Goal: Task Accomplishment & Management: Use online tool/utility

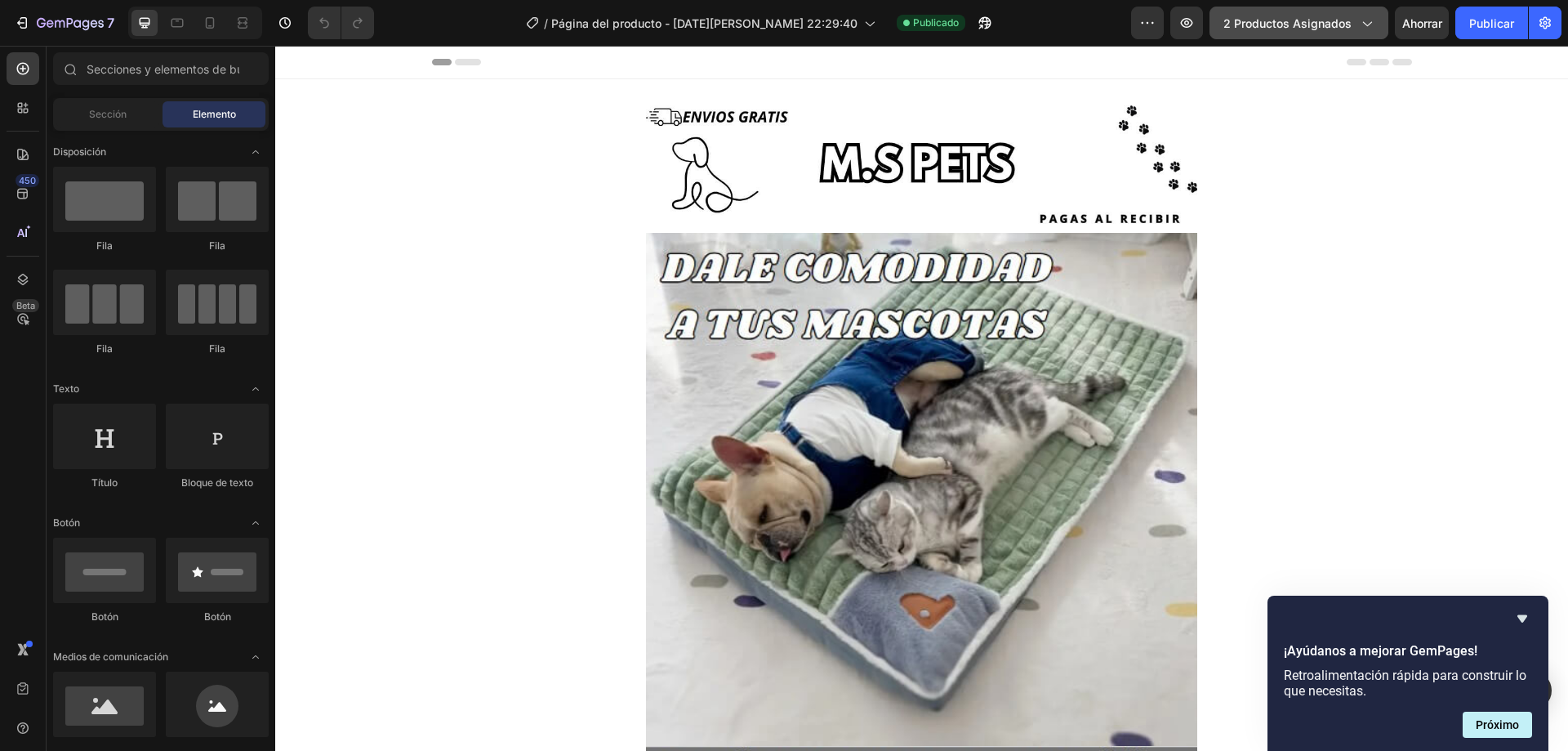
click at [1281, 33] on button "2 productos asignados" at bounding box center [1299, 23] width 179 height 33
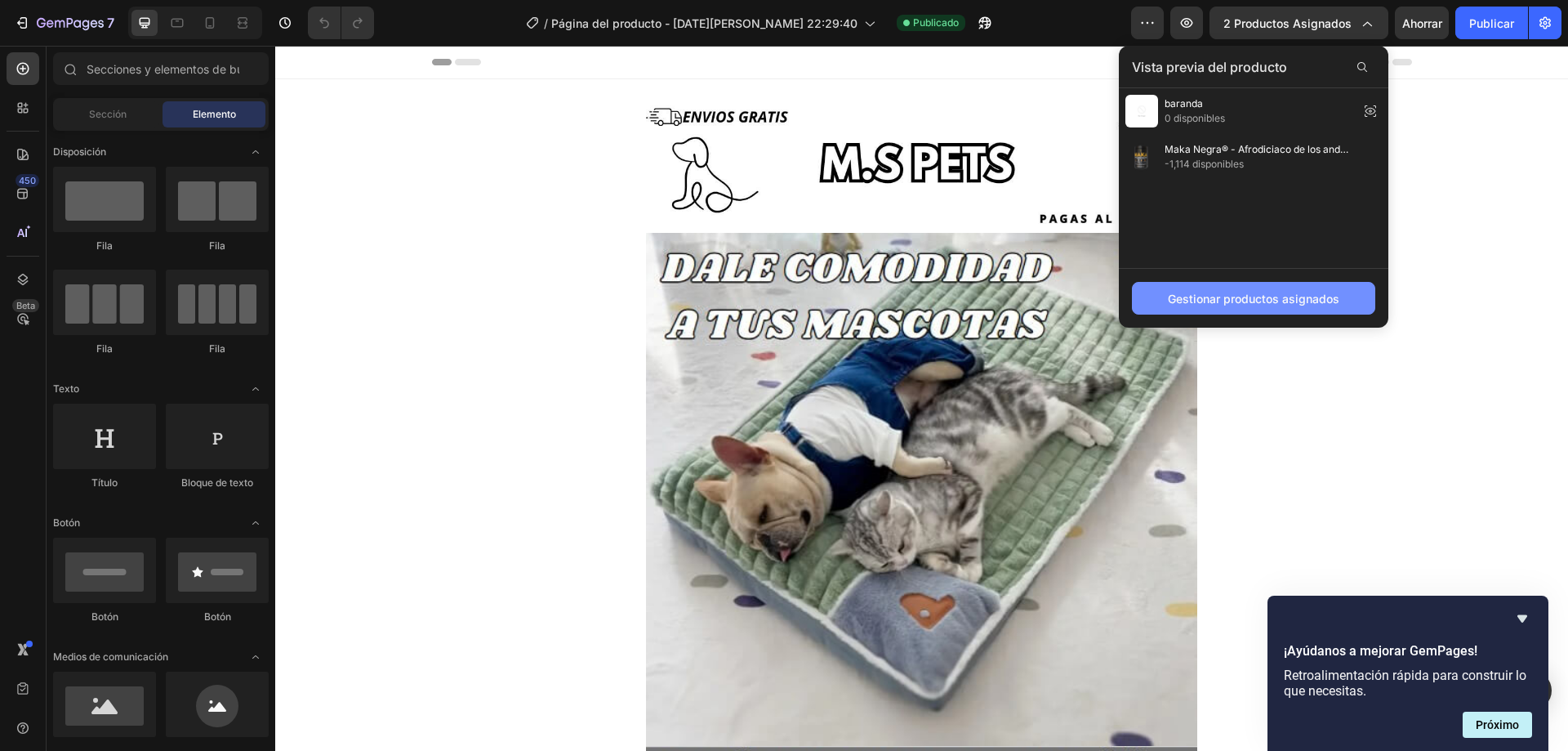
click at [1251, 298] on font "Gestionar productos asignados" at bounding box center [1253, 299] width 171 height 14
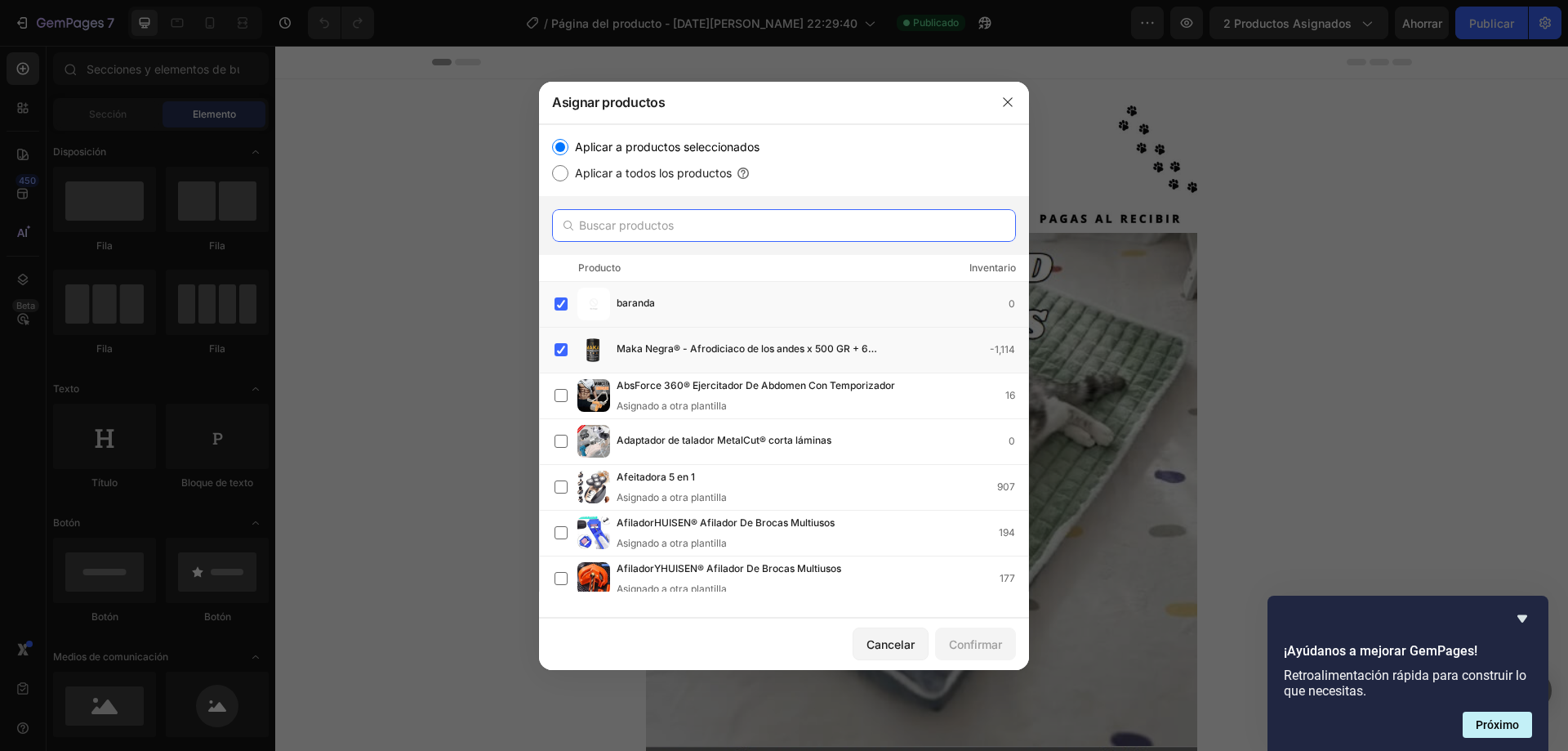
click at [755, 237] on input "text" at bounding box center [784, 225] width 464 height 33
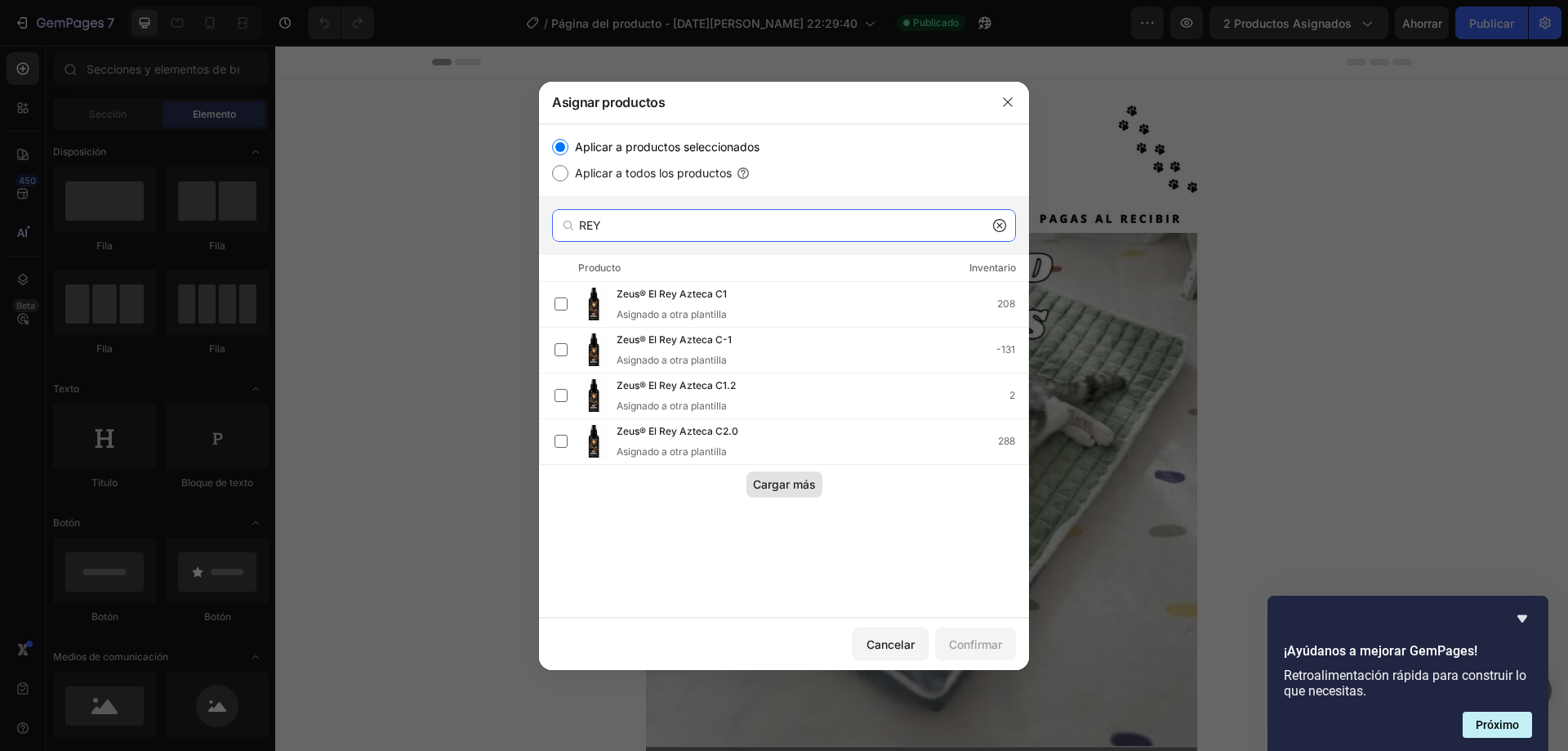
type input "REY"
click at [786, 491] on font "Cargar más" at bounding box center [784, 483] width 63 height 14
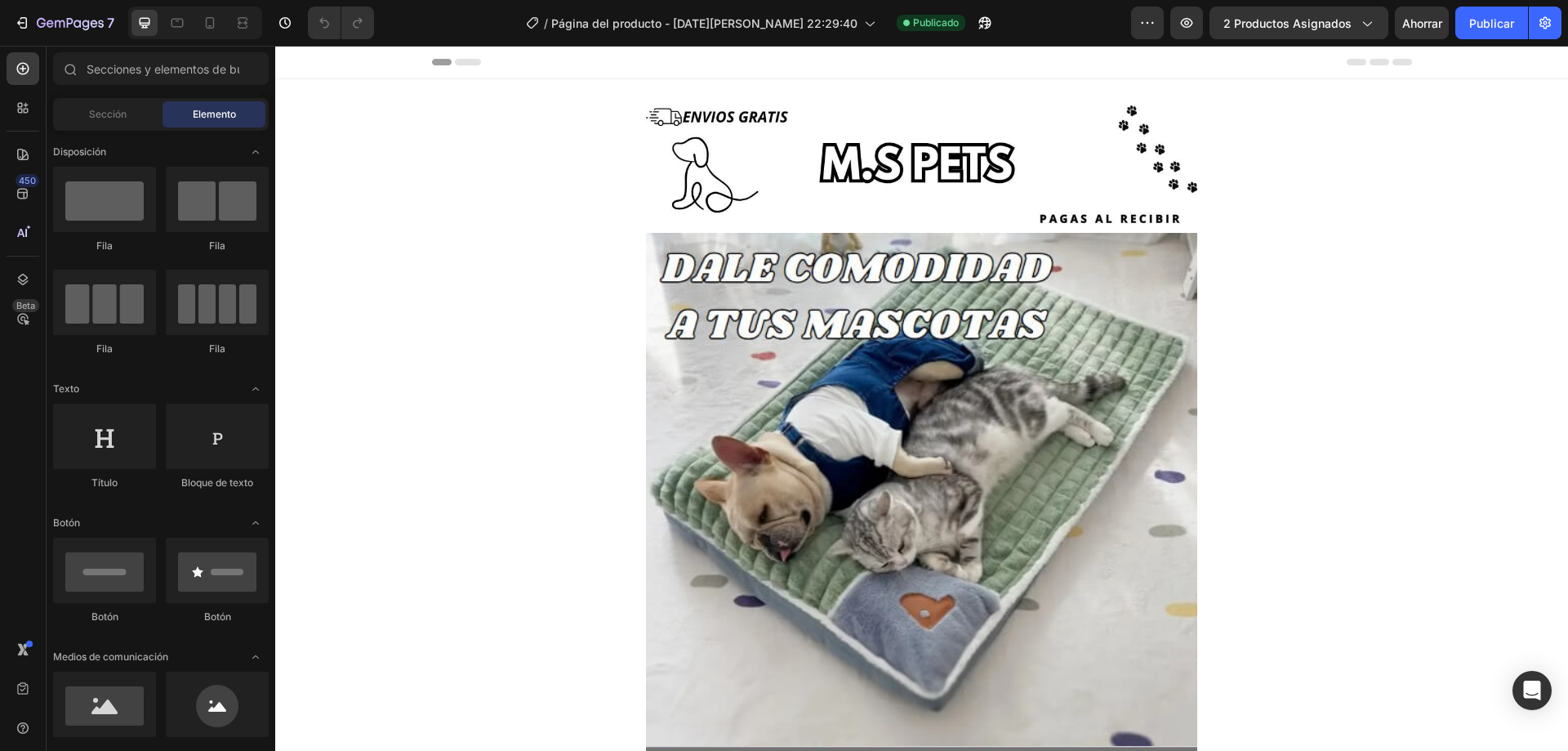
click at [1307, 40] on div "7 Version history / Página del producto - [DATE][PERSON_NAME] 22:29:40 Publicad…" at bounding box center [784, 23] width 1568 height 46
click at [1304, 34] on button "2 productos asignados" at bounding box center [1299, 23] width 179 height 33
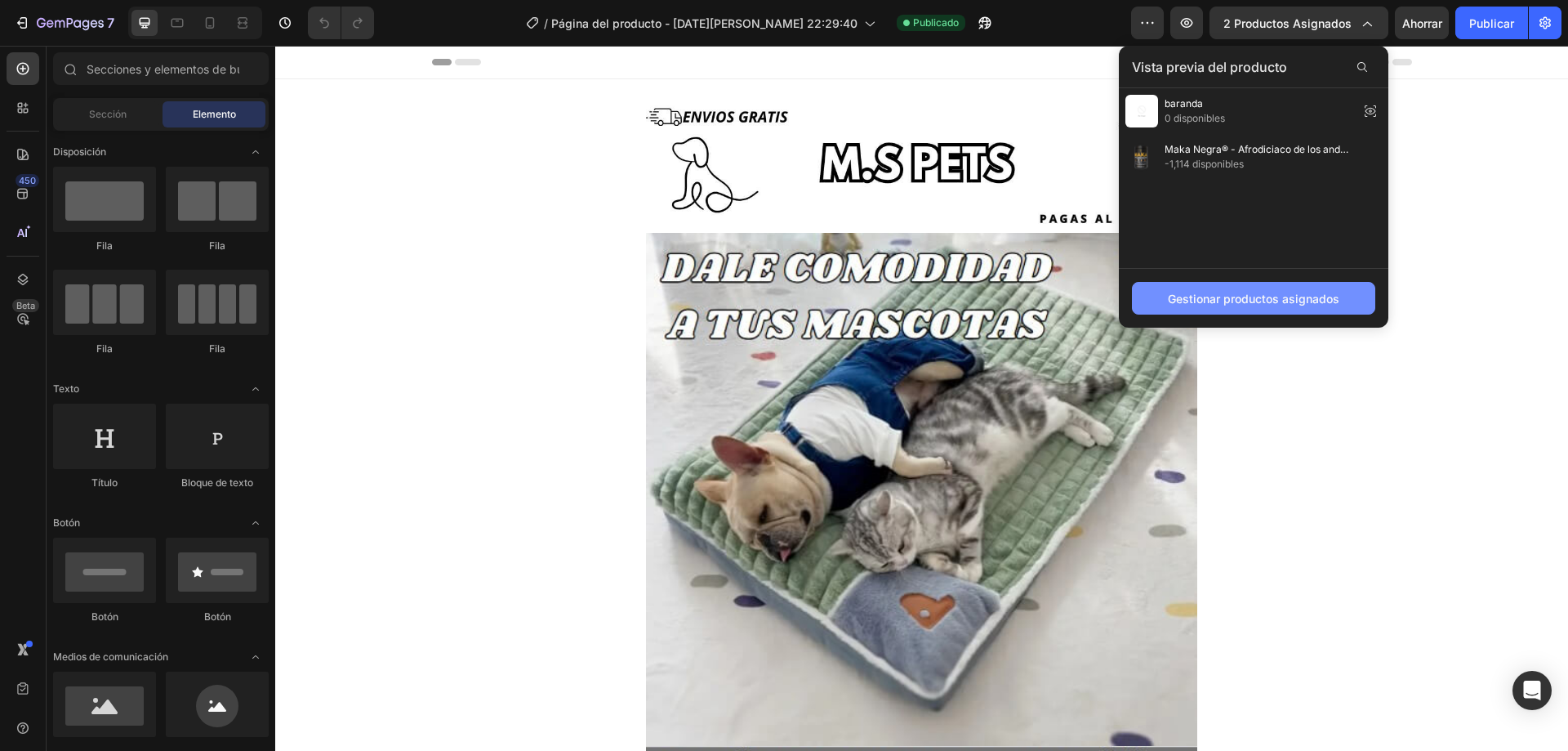
click at [1252, 299] on font "Gestionar productos asignados" at bounding box center [1253, 299] width 171 height 14
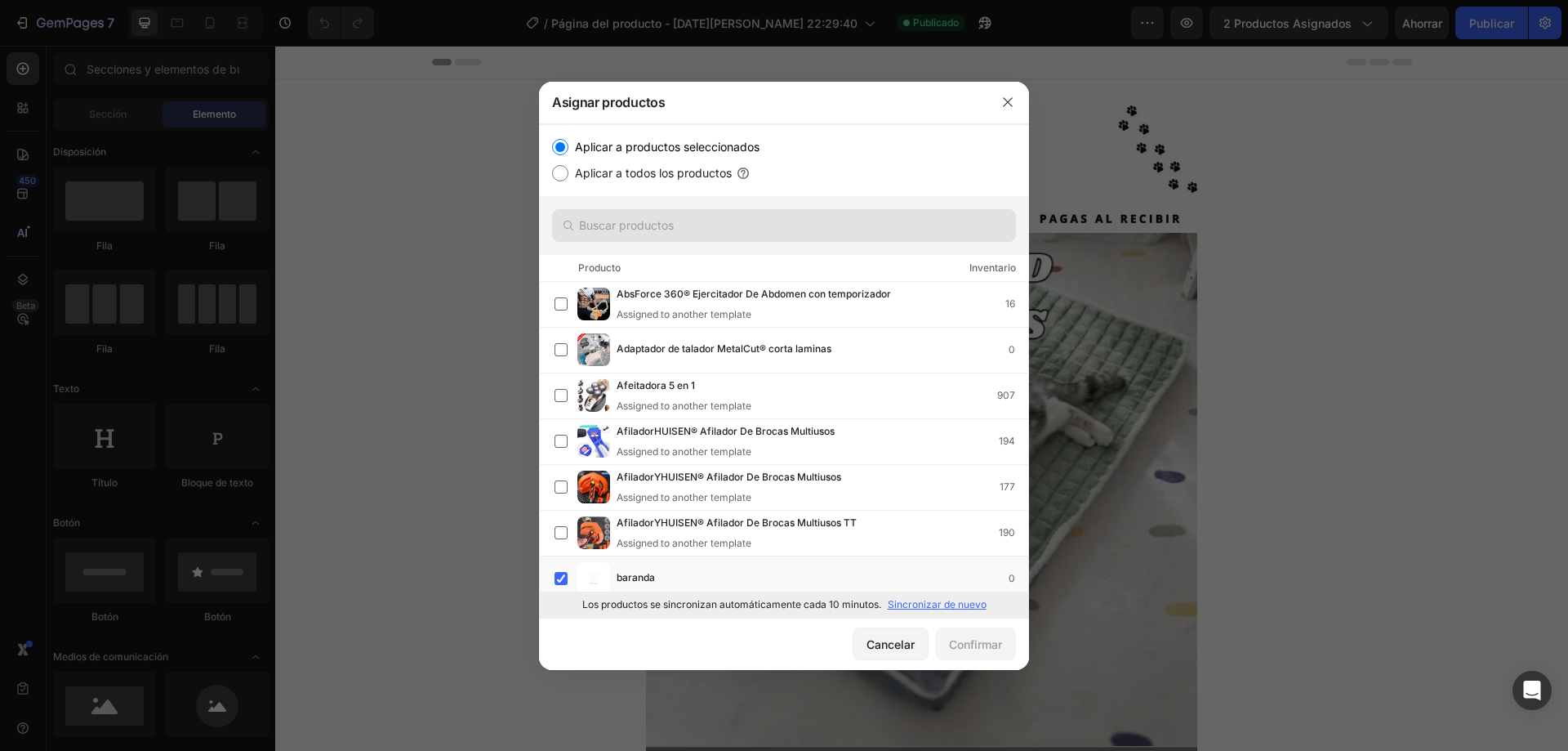
click at [709, 209] on div at bounding box center [784, 225] width 490 height 58
click at [705, 220] on input "text" at bounding box center [784, 225] width 464 height 33
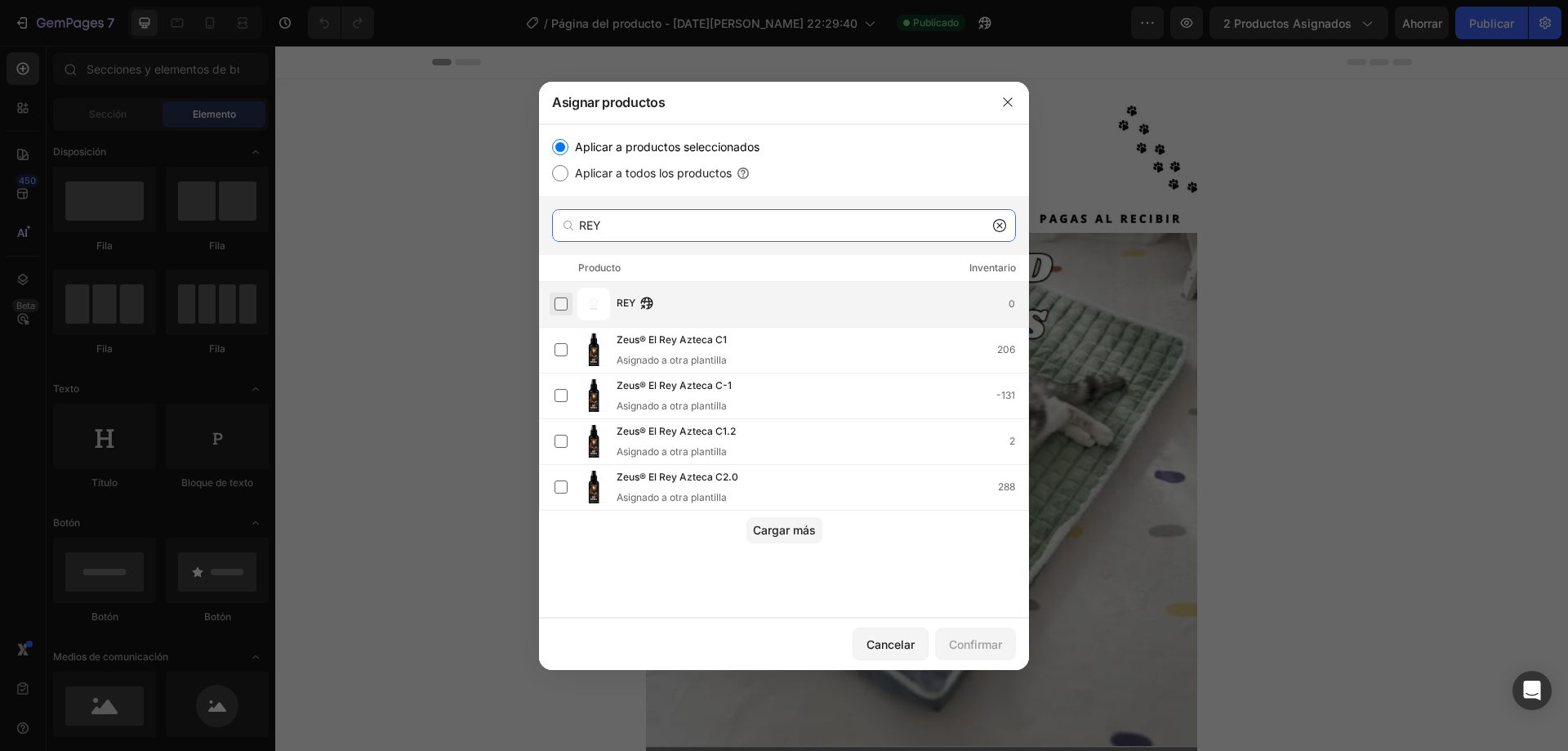
type input "REY"
click at [557, 311] on label at bounding box center [561, 304] width 13 height 13
click at [950, 642] on font "Confirmar" at bounding box center [976, 644] width 53 height 14
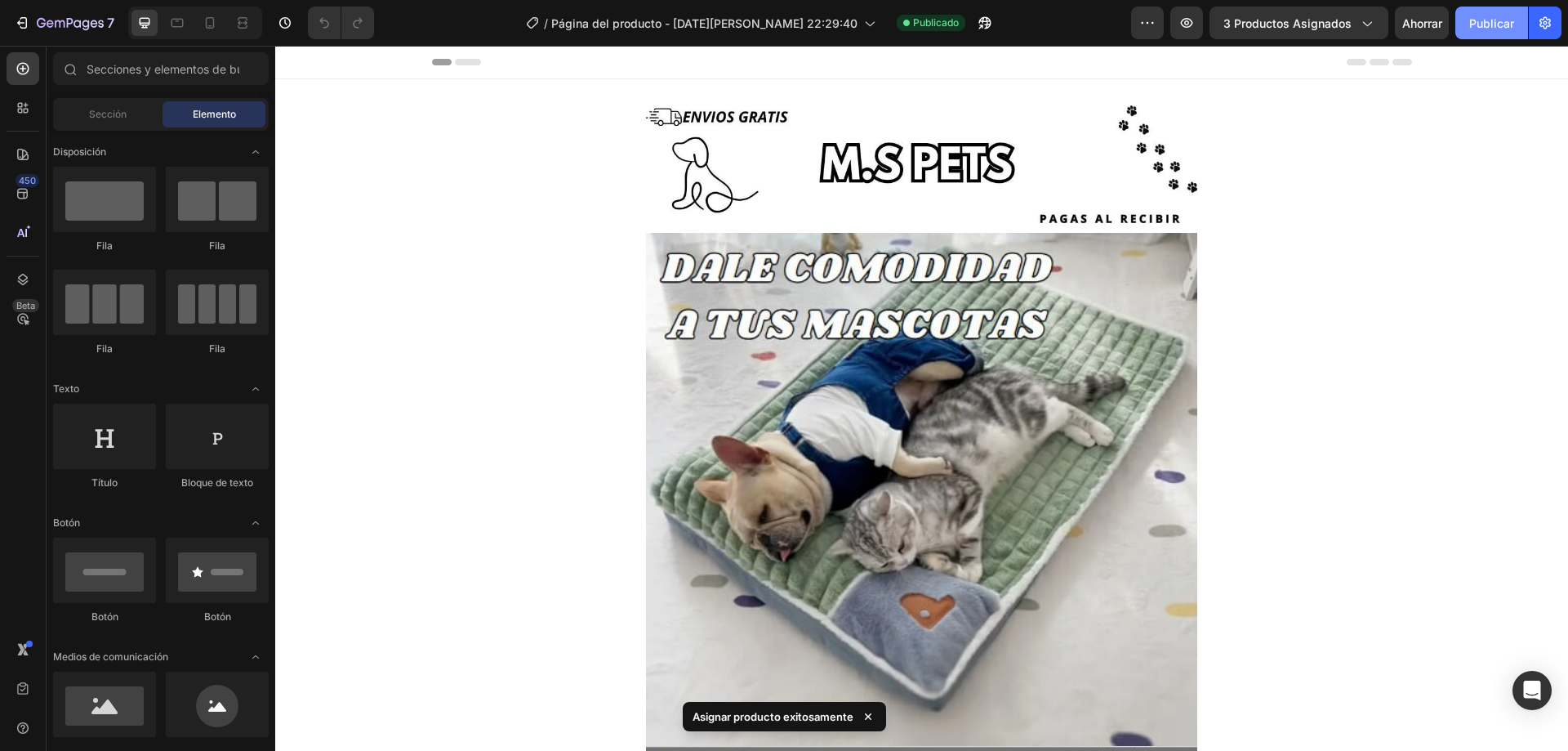
click at [1477, 23] on font "Publicar" at bounding box center [1492, 23] width 45 height 14
